Goal: Ask a question

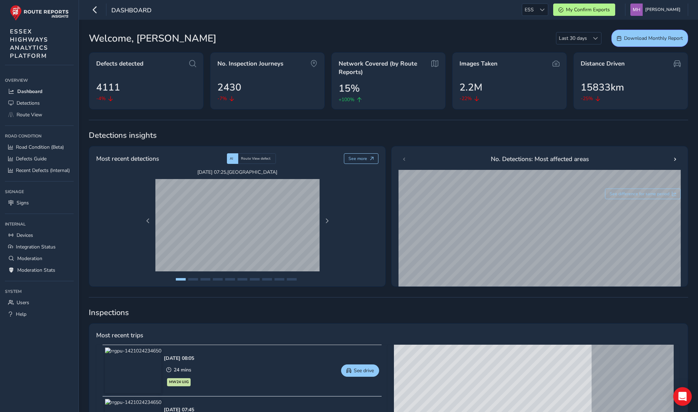
click at [681, 392] on icon "Open Intercom Messenger" at bounding box center [682, 396] width 8 height 9
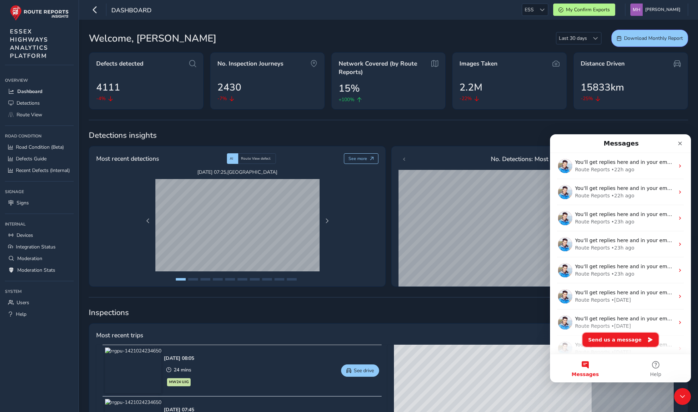
click at [605, 338] on button "Send us a message" at bounding box center [620, 340] width 76 height 14
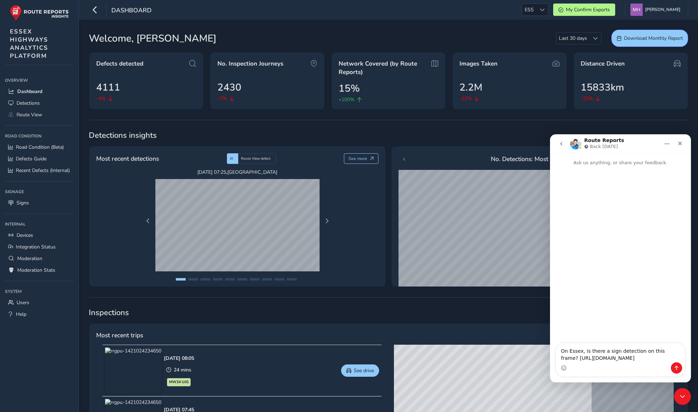
type textarea "On Essex, is there a sign detection on this frame? [URL][DOMAIN_NAME]"
click at [677, 367] on icon "Send a message…" at bounding box center [677, 368] width 4 height 5
